Goal: Task Accomplishment & Management: Manage account settings

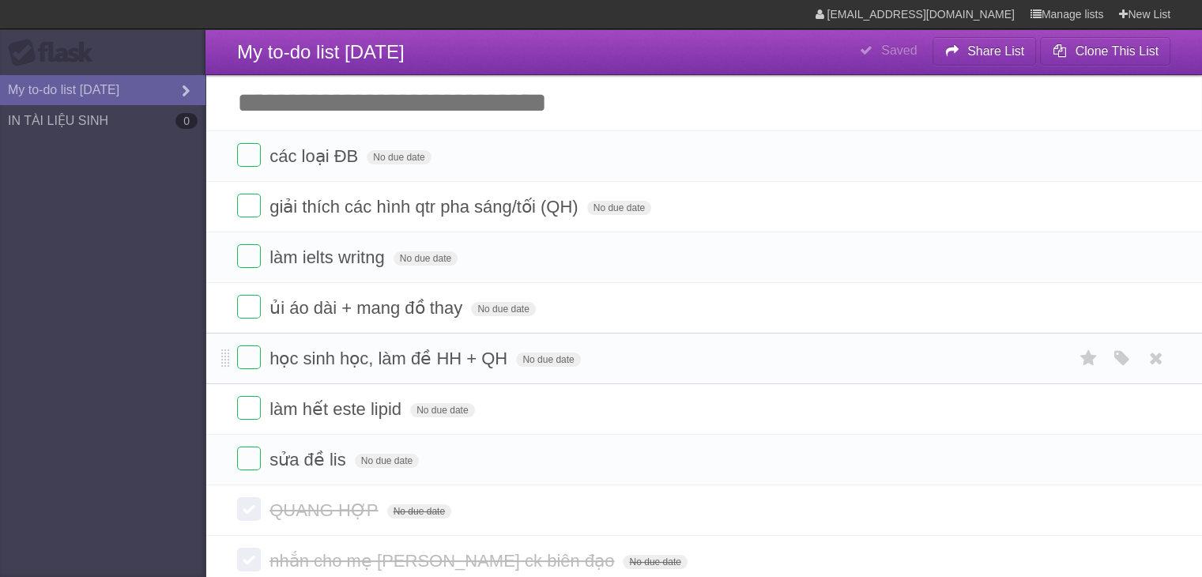
scroll to position [43, 0]
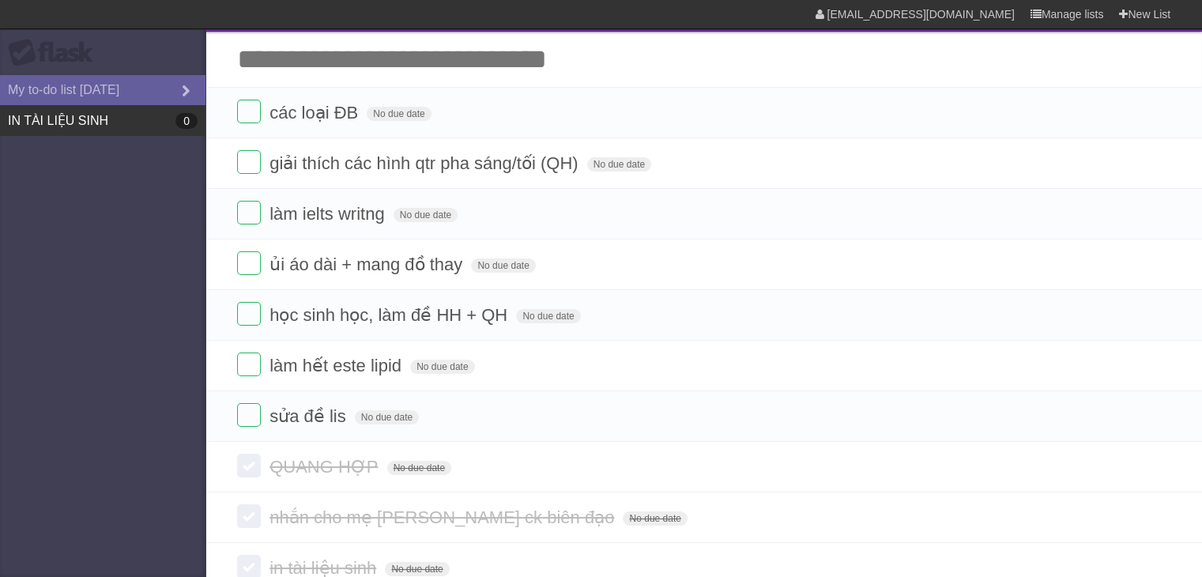
click at [128, 116] on link "IN TÀI LIỆU SINH 0" at bounding box center [103, 120] width 206 height 31
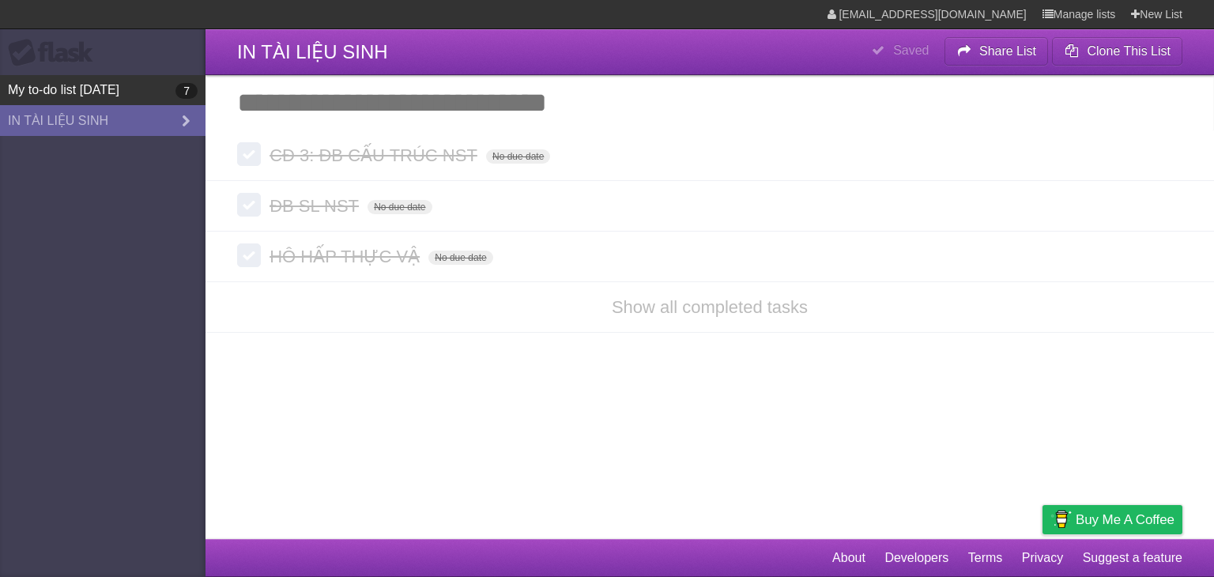
click at [65, 89] on link "My to-do list [DATE] 7" at bounding box center [103, 90] width 206 height 30
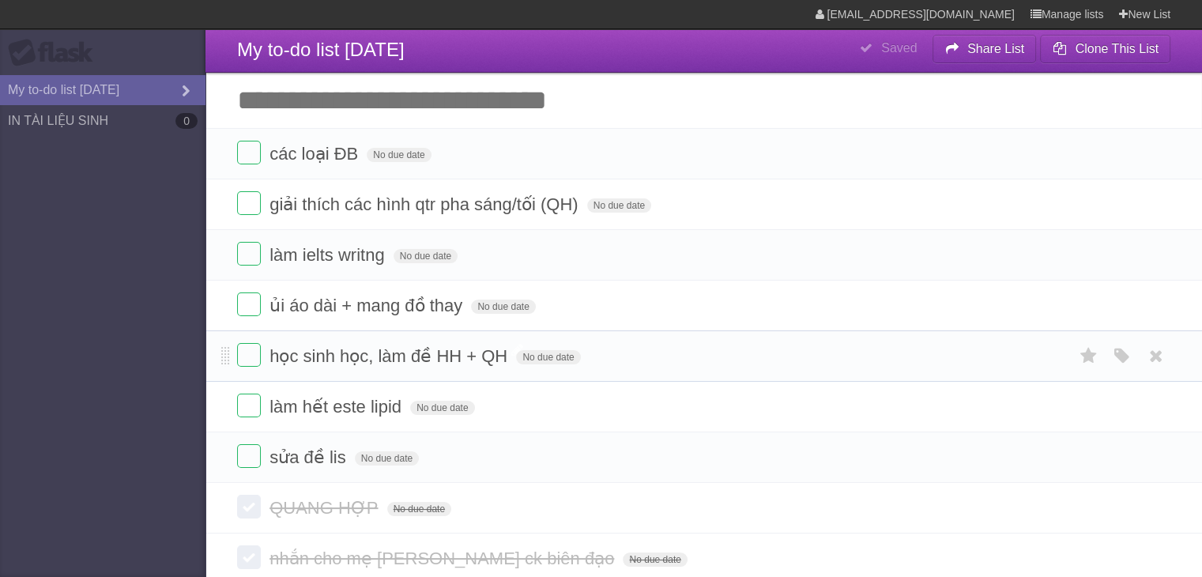
scroll to position [3, 0]
click at [496, 105] on input "Add another task" at bounding box center [704, 99] width 997 height 55
type input "**********"
click input "*********" at bounding box center [0, 0] width 0 height 0
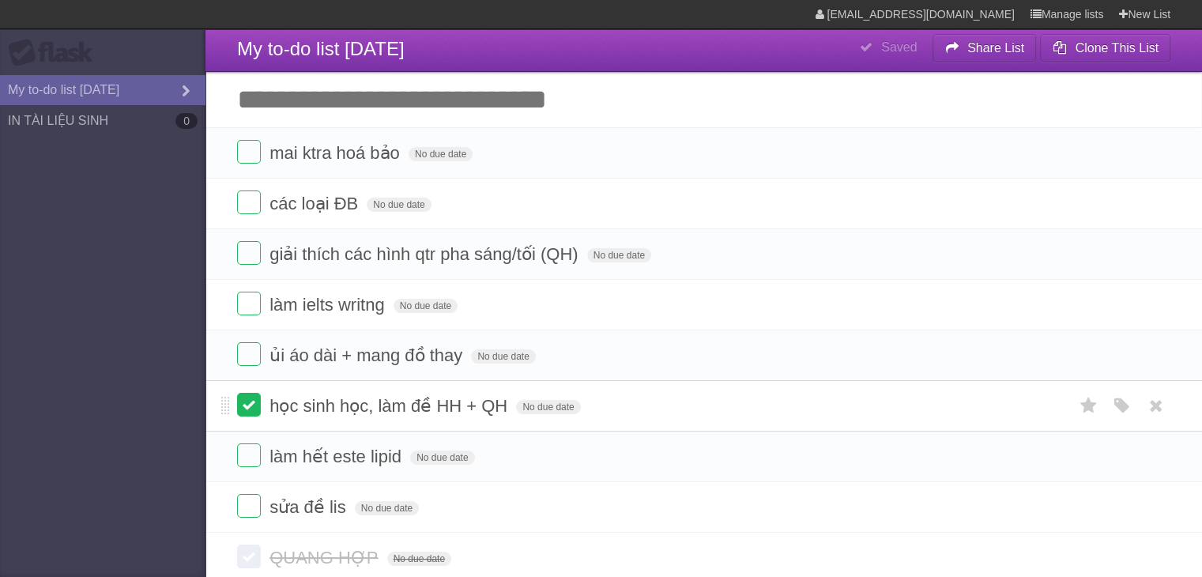
click at [238, 399] on label at bounding box center [249, 405] width 24 height 24
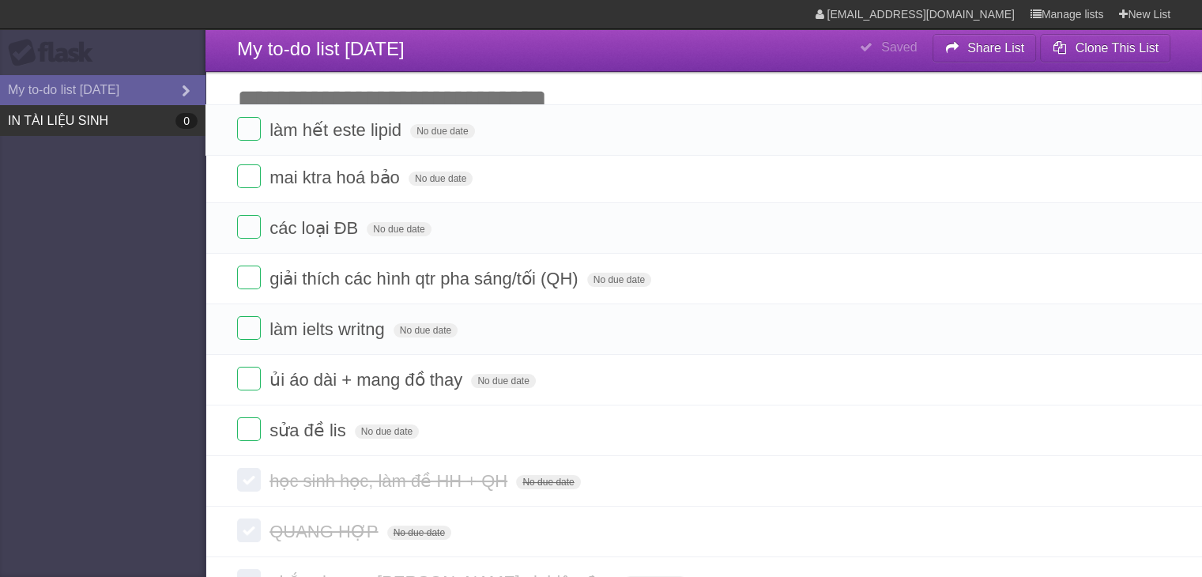
drag, startPoint x: 226, startPoint y: 412, endPoint x: 185, endPoint y: 116, distance: 298.5
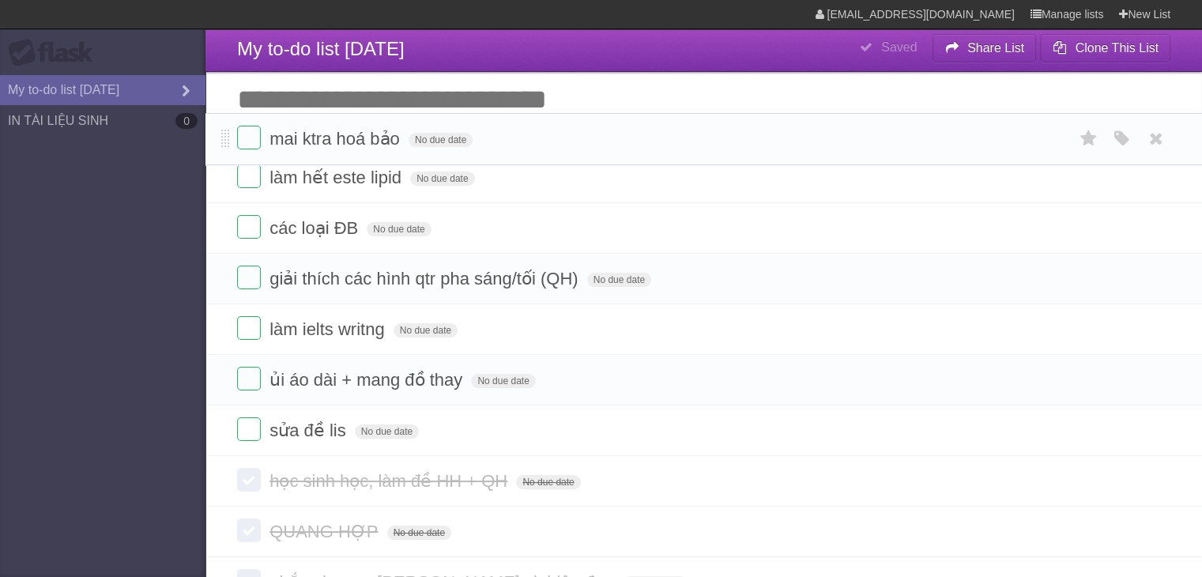
drag, startPoint x: 224, startPoint y: 200, endPoint x: 228, endPoint y: 140, distance: 60.2
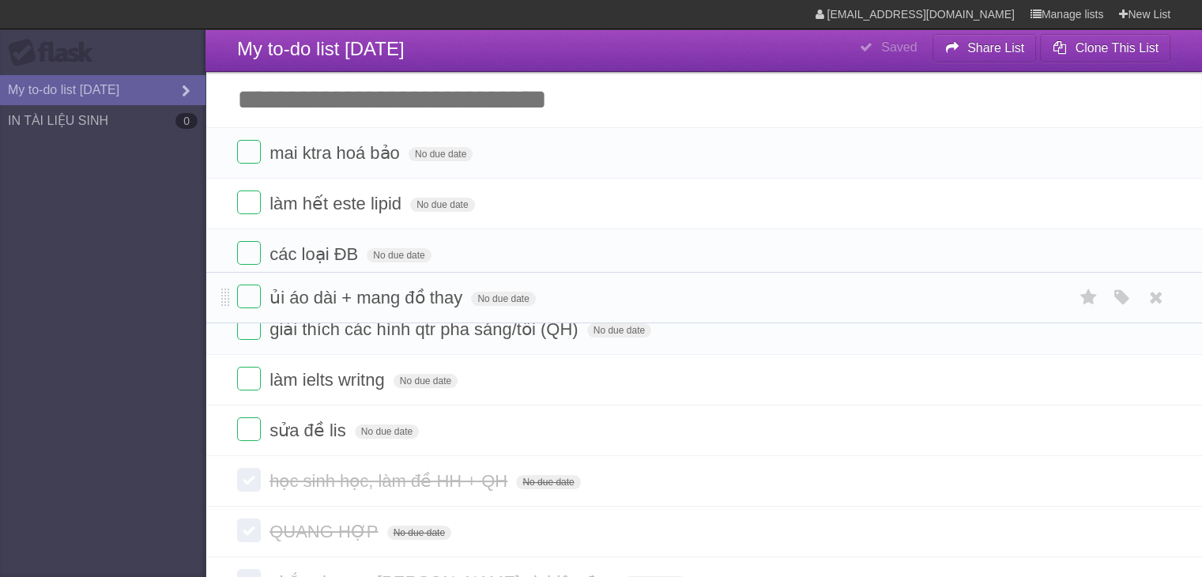
drag, startPoint x: 224, startPoint y: 408, endPoint x: 215, endPoint y: 300, distance: 108.6
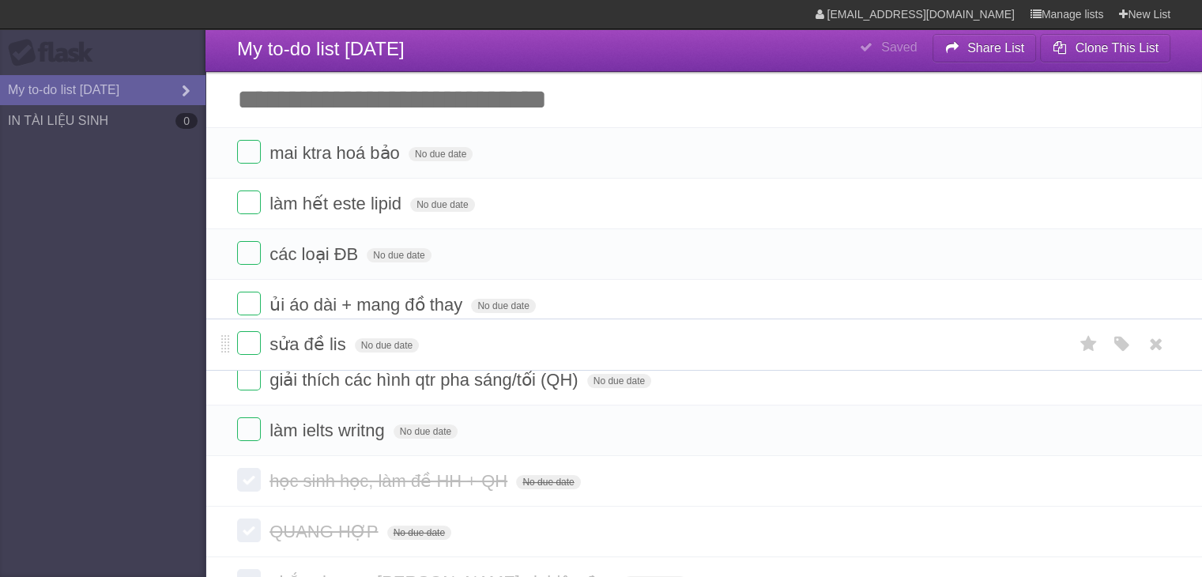
drag, startPoint x: 225, startPoint y: 463, endPoint x: 231, endPoint y: 341, distance: 121.9
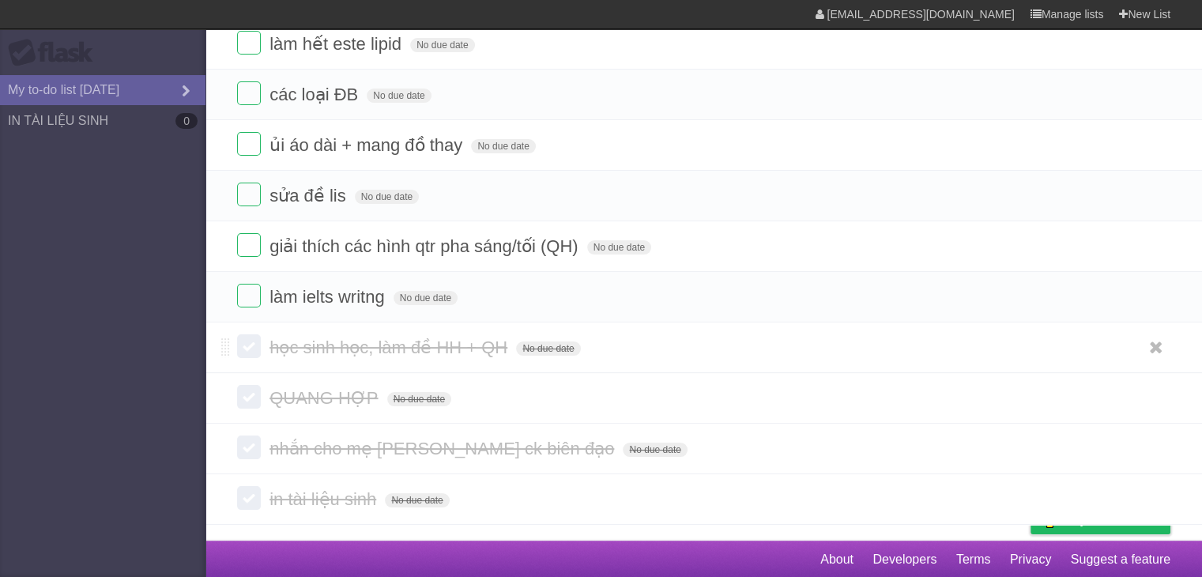
scroll to position [0, 0]
